Goal: Book appointment/travel/reservation

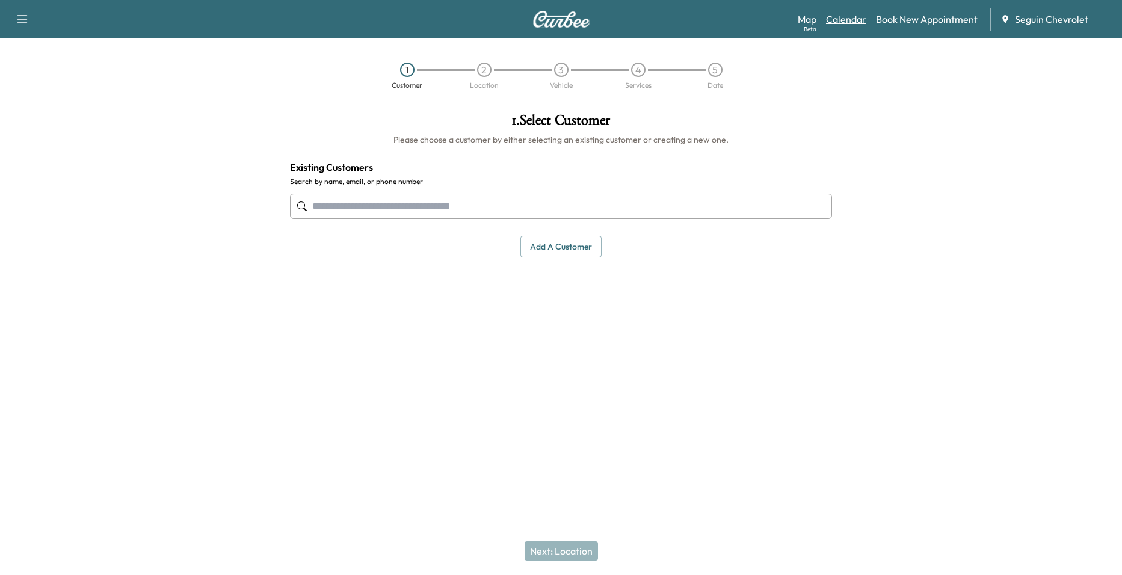
click at [854, 20] on link "Calendar" at bounding box center [846, 19] width 40 height 14
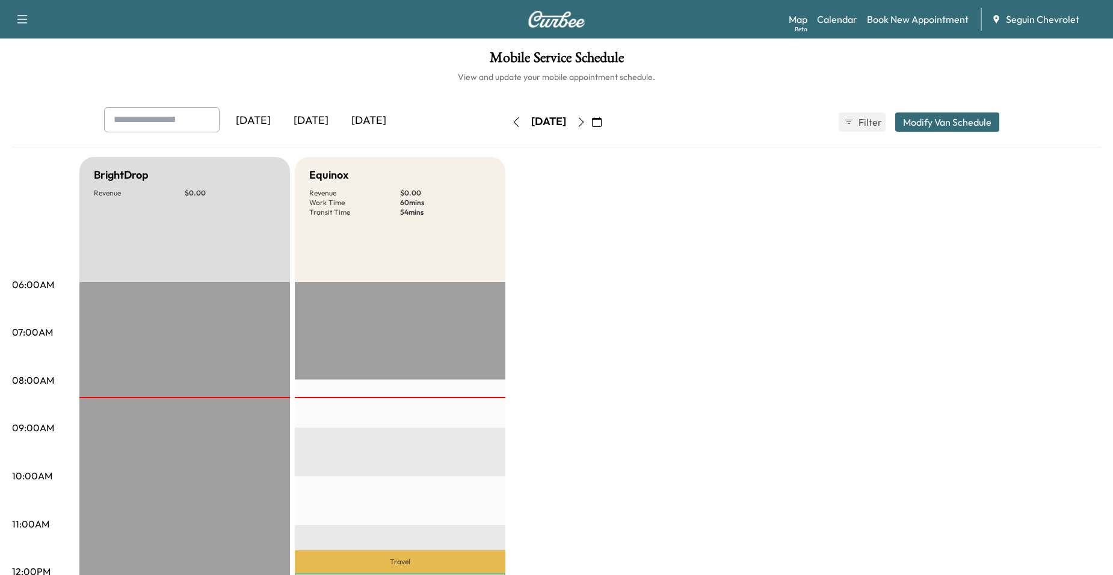
click at [586, 124] on icon "button" at bounding box center [581, 122] width 10 height 10
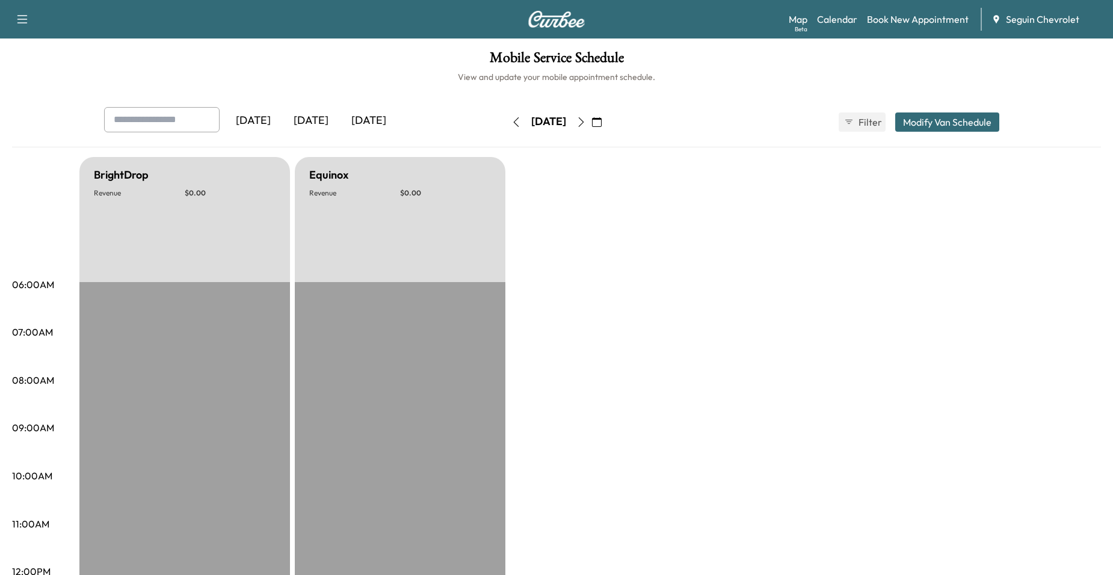
click at [586, 124] on icon "button" at bounding box center [581, 122] width 10 height 10
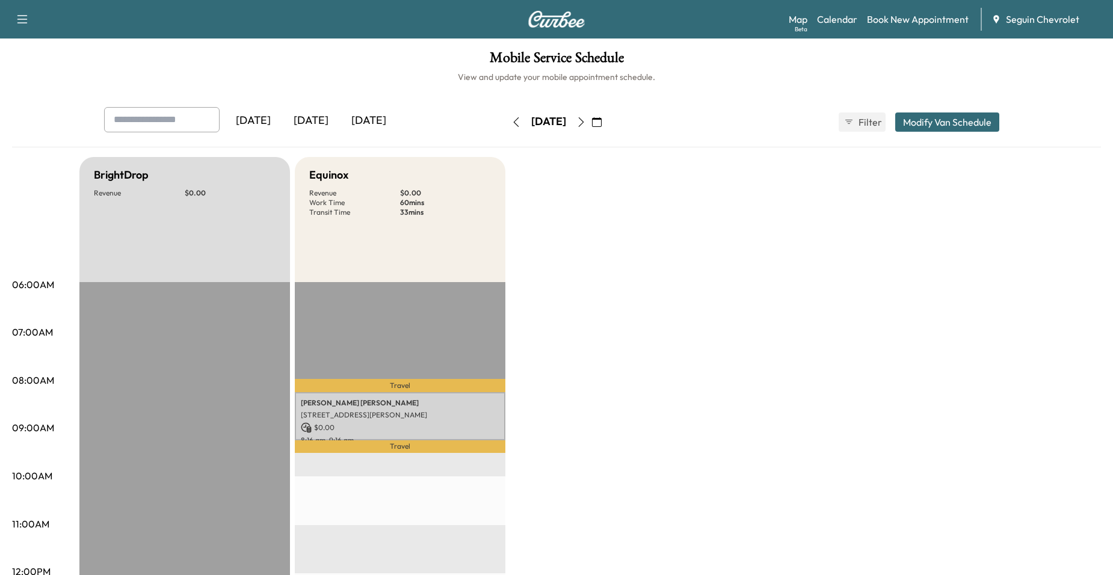
click at [586, 123] on icon "button" at bounding box center [581, 122] width 10 height 10
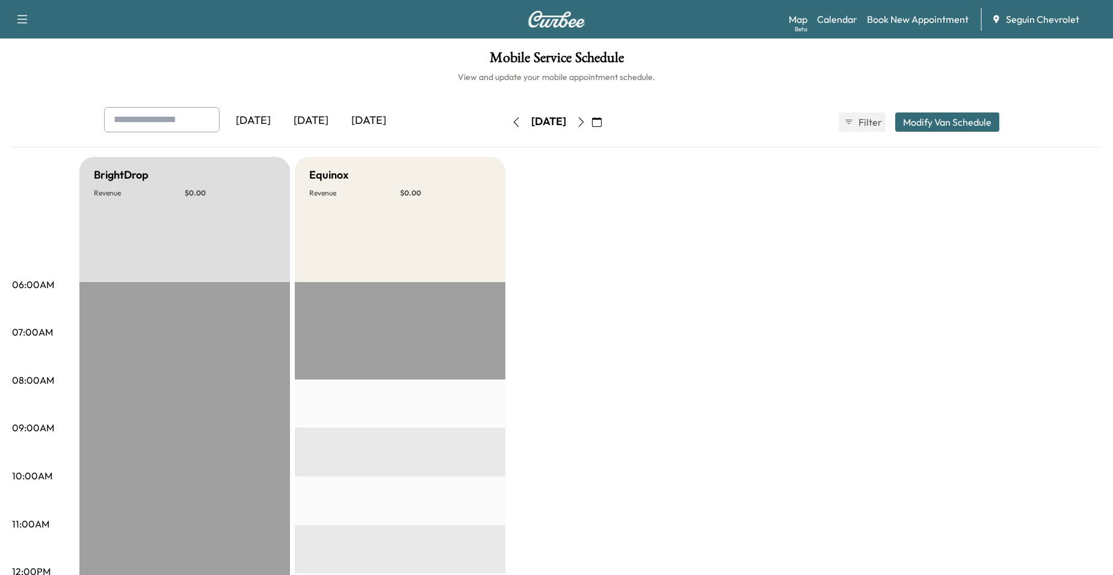
click at [586, 123] on icon "button" at bounding box center [581, 122] width 10 height 10
click at [591, 120] on button "button" at bounding box center [581, 121] width 20 height 19
click at [584, 117] on icon "button" at bounding box center [581, 122] width 5 height 10
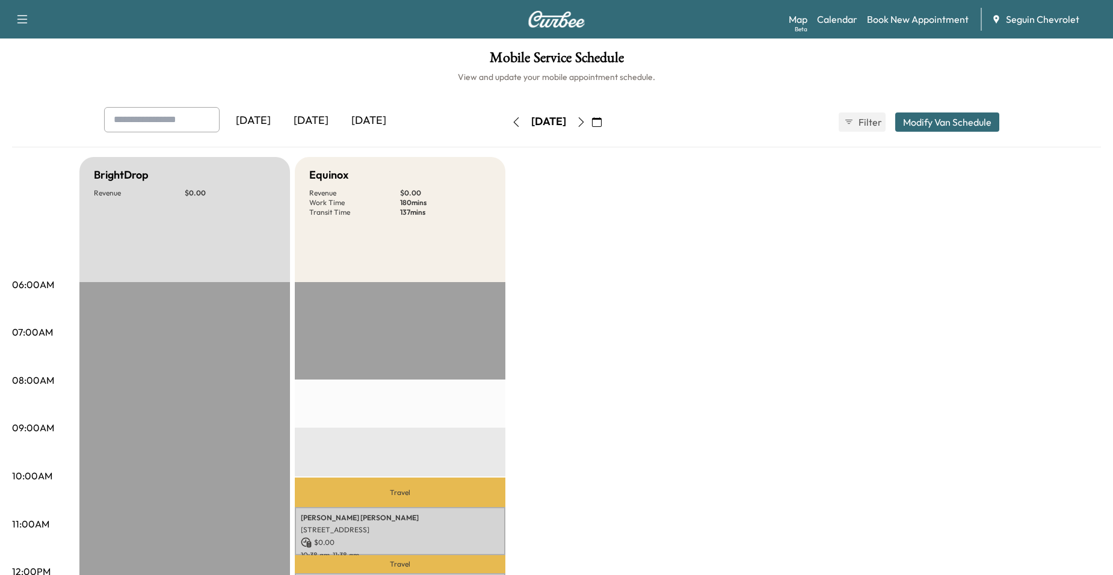
click at [591, 115] on button "button" at bounding box center [581, 121] width 20 height 19
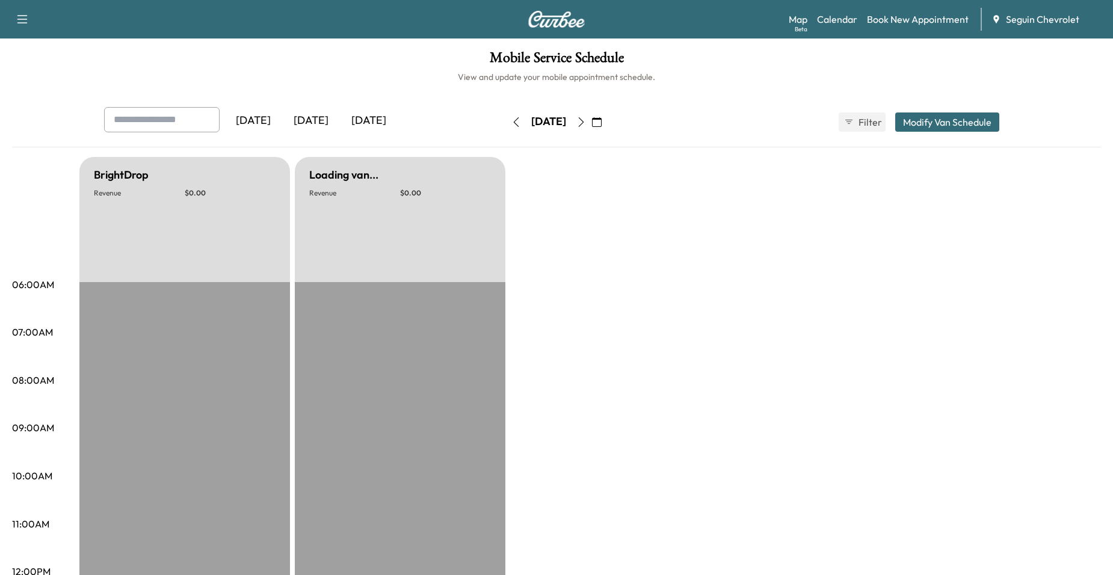
click at [591, 115] on button "button" at bounding box center [581, 121] width 20 height 19
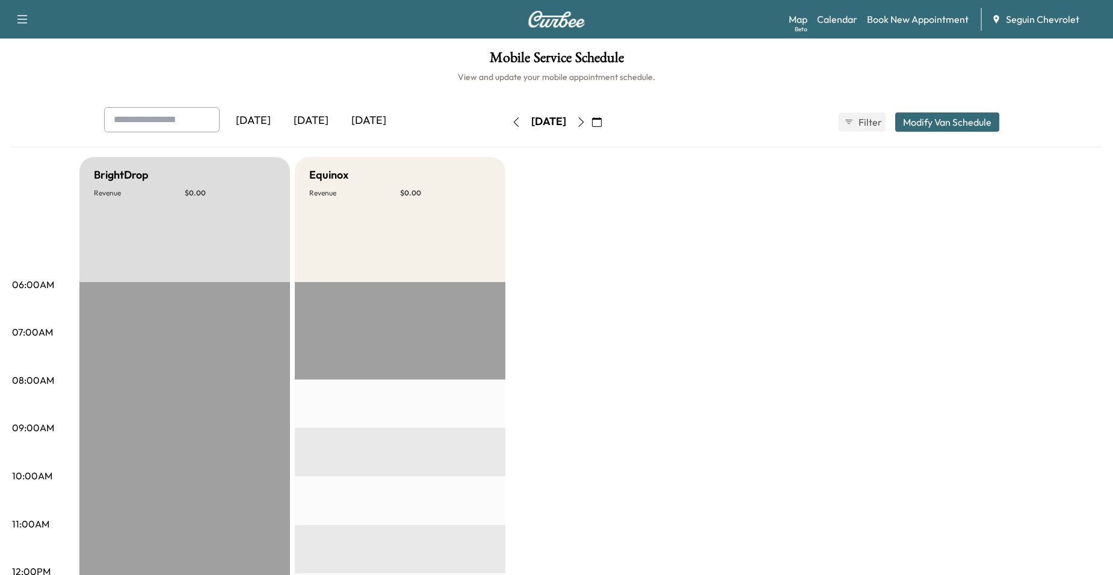
click at [591, 115] on button "button" at bounding box center [581, 121] width 20 height 19
click at [591, 120] on button "button" at bounding box center [581, 121] width 20 height 19
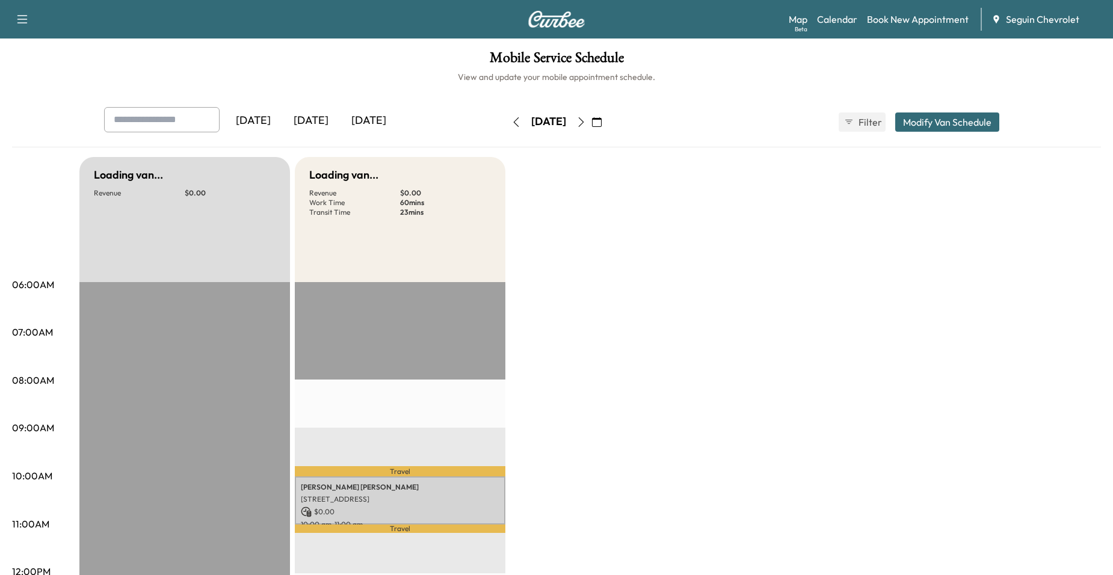
click at [584, 120] on icon "button" at bounding box center [581, 122] width 5 height 10
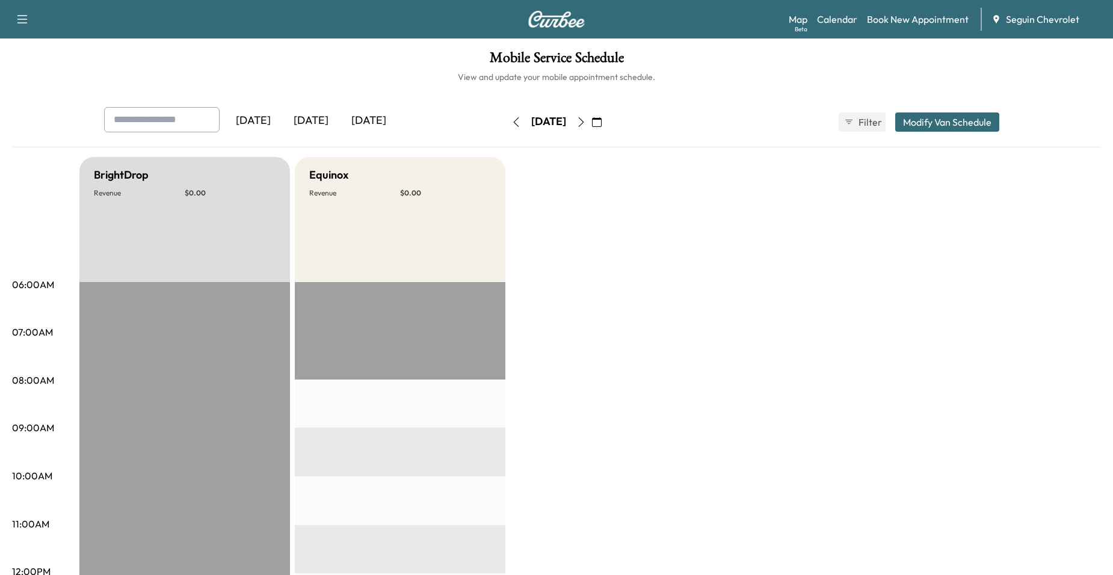
click at [506, 117] on button "button" at bounding box center [516, 121] width 20 height 19
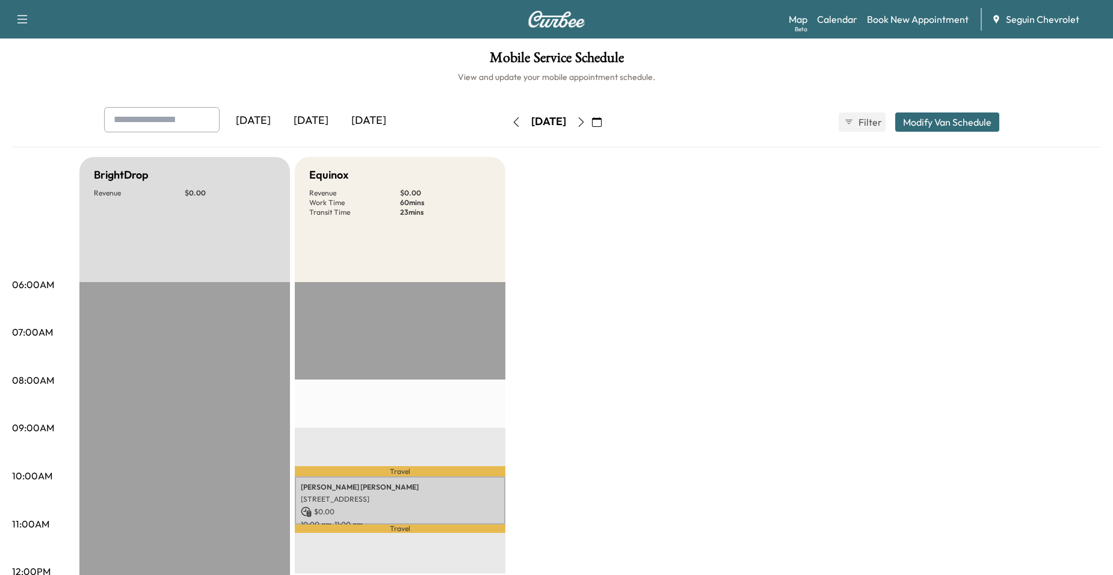
click at [586, 126] on icon "button" at bounding box center [581, 122] width 10 height 10
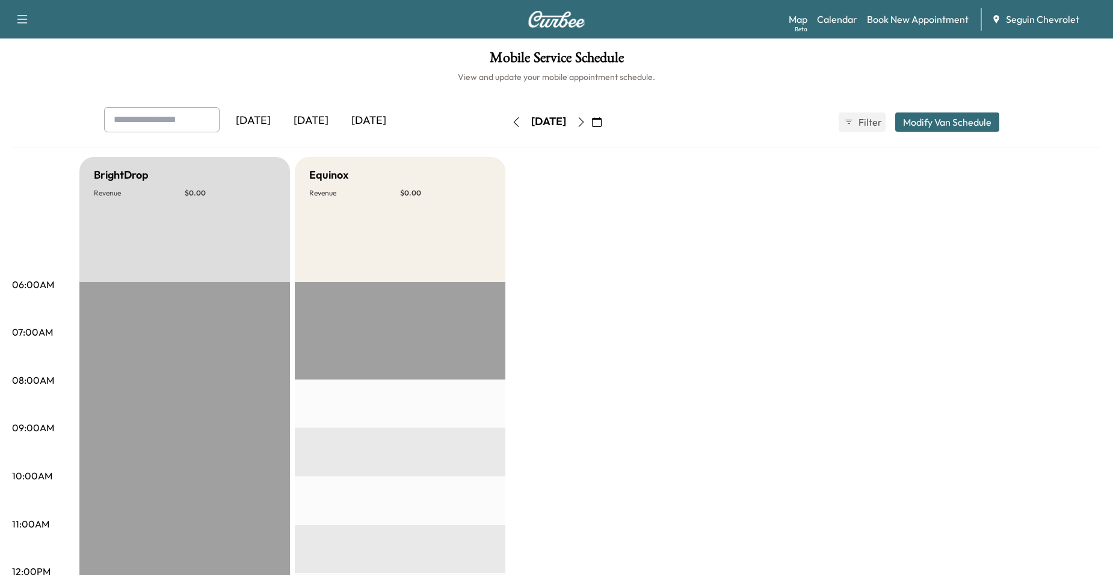
click at [586, 126] on icon "button" at bounding box center [581, 122] width 10 height 10
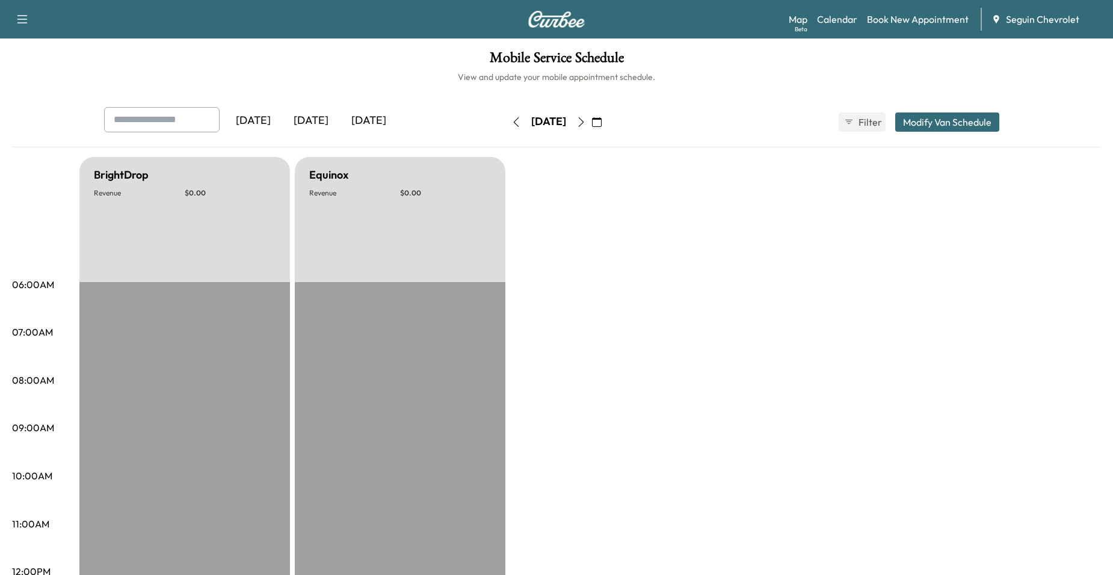
click at [586, 125] on icon "button" at bounding box center [581, 122] width 10 height 10
